Goal: Task Accomplishment & Management: Use online tool/utility

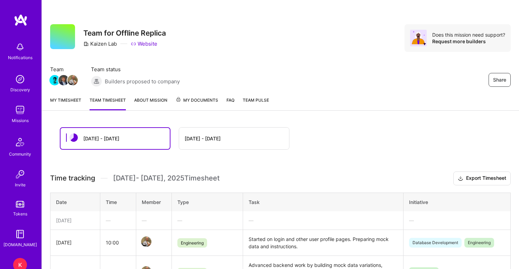
scroll to position [142, 0]
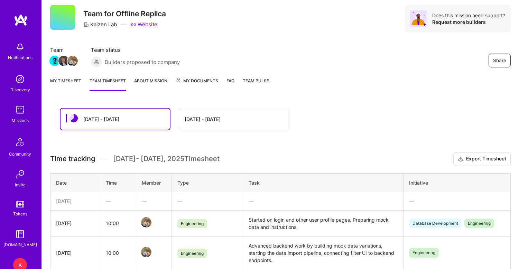
scroll to position [18, 0]
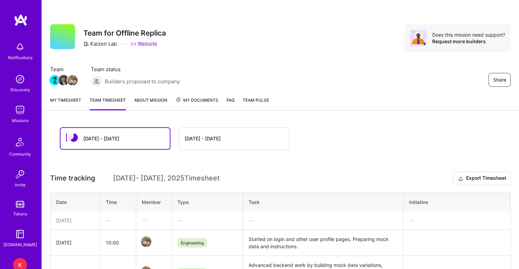
scroll to position [18, 0]
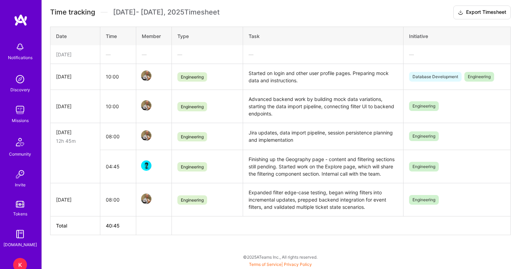
scroll to position [166, 0]
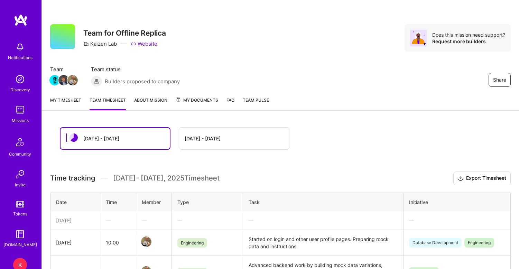
scroll to position [166, 0]
